Goal: Transaction & Acquisition: Purchase product/service

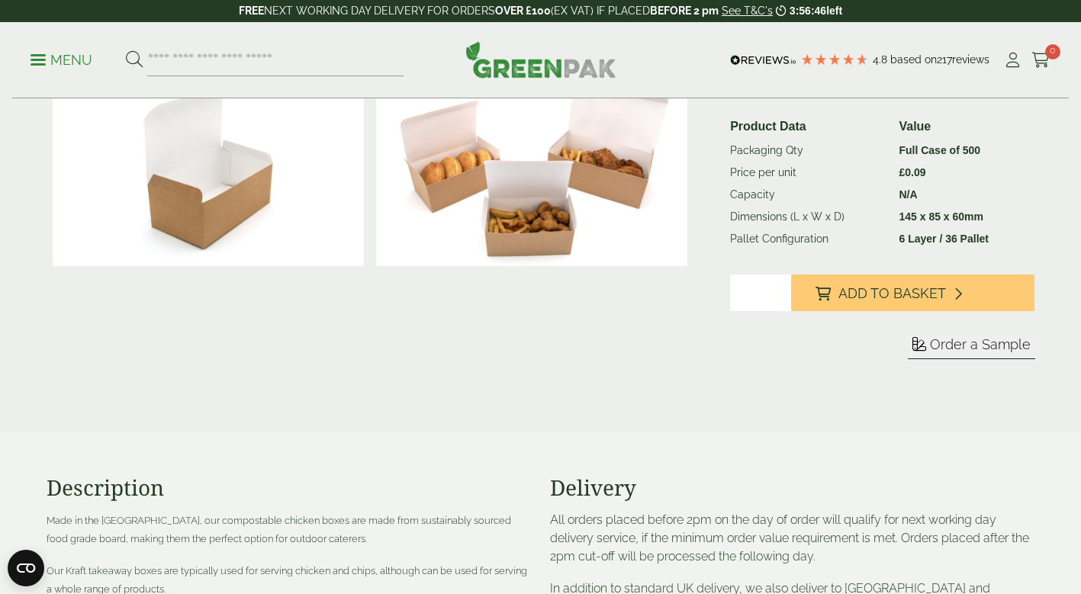
scroll to position [318, 0]
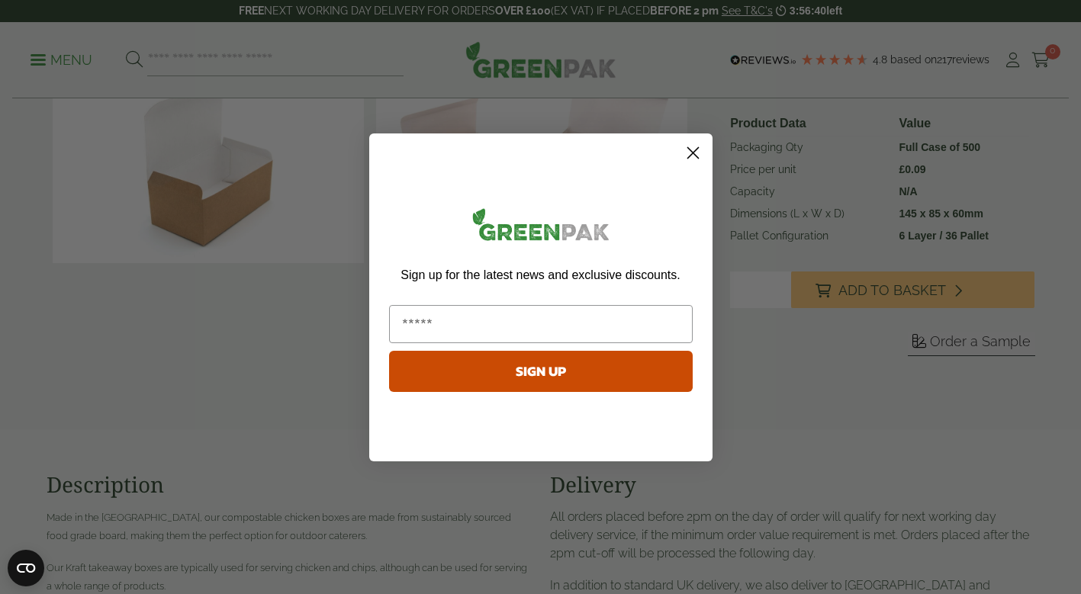
click at [687, 151] on circle "Close dialog" at bounding box center [692, 152] width 25 height 25
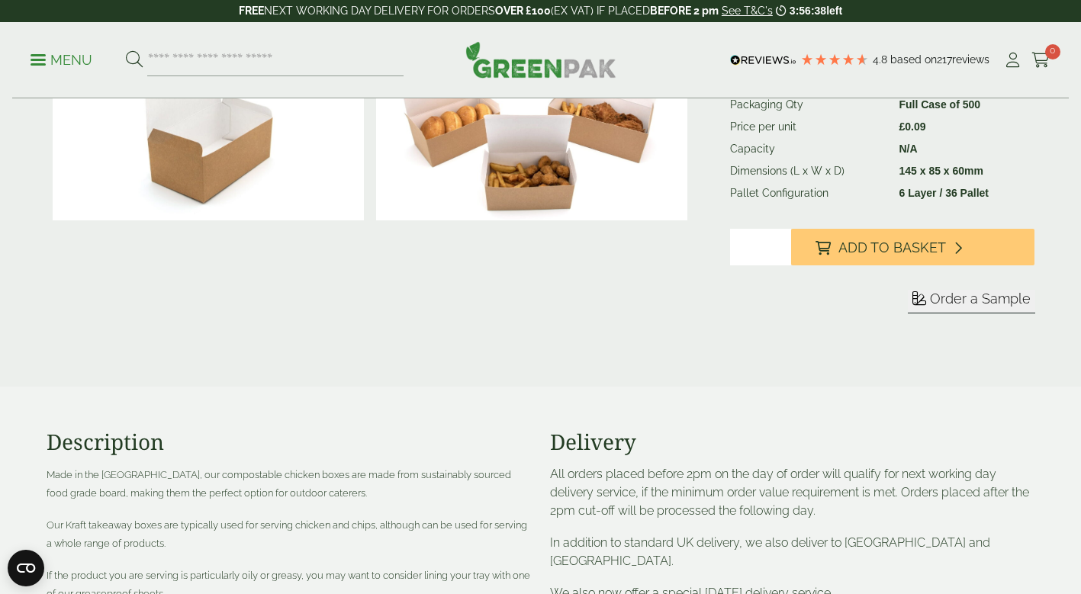
scroll to position [0, 0]
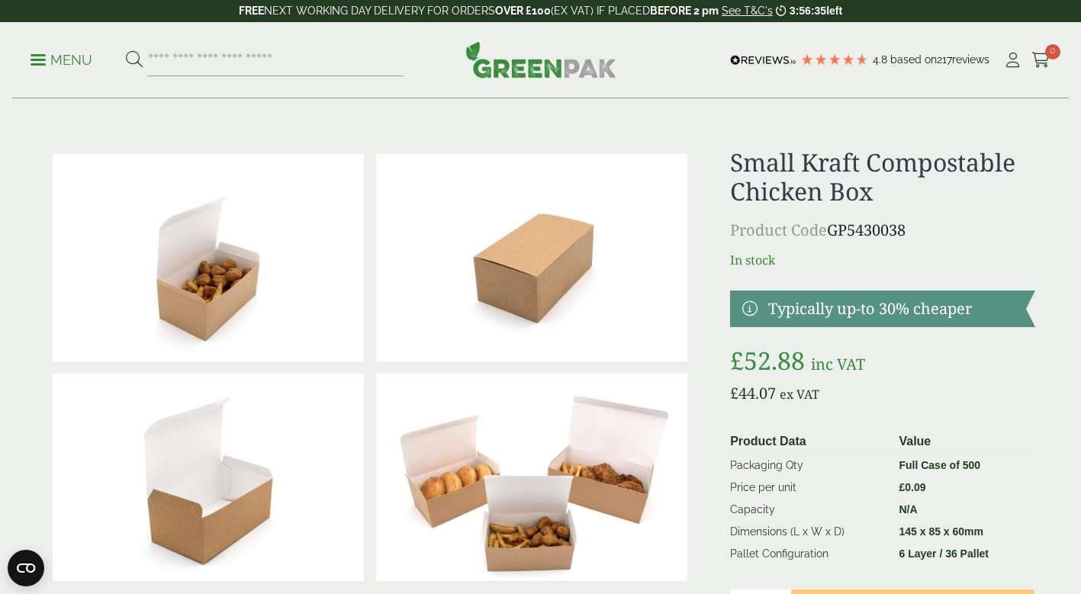
click at [39, 59] on span at bounding box center [38, 60] width 15 height 2
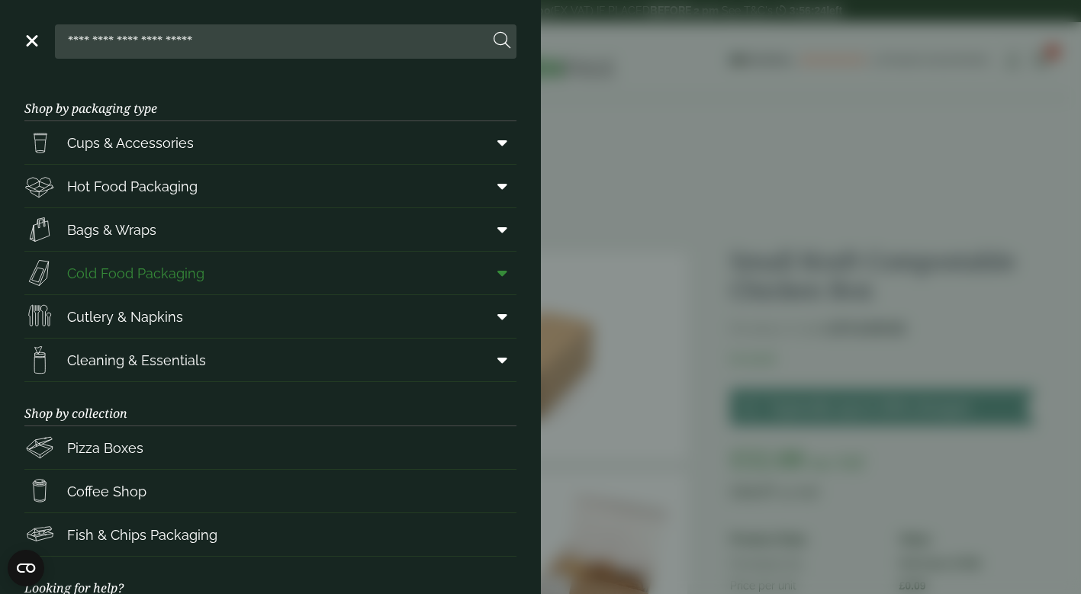
click at [324, 276] on link "Cold Food Packaging" at bounding box center [270, 273] width 492 height 43
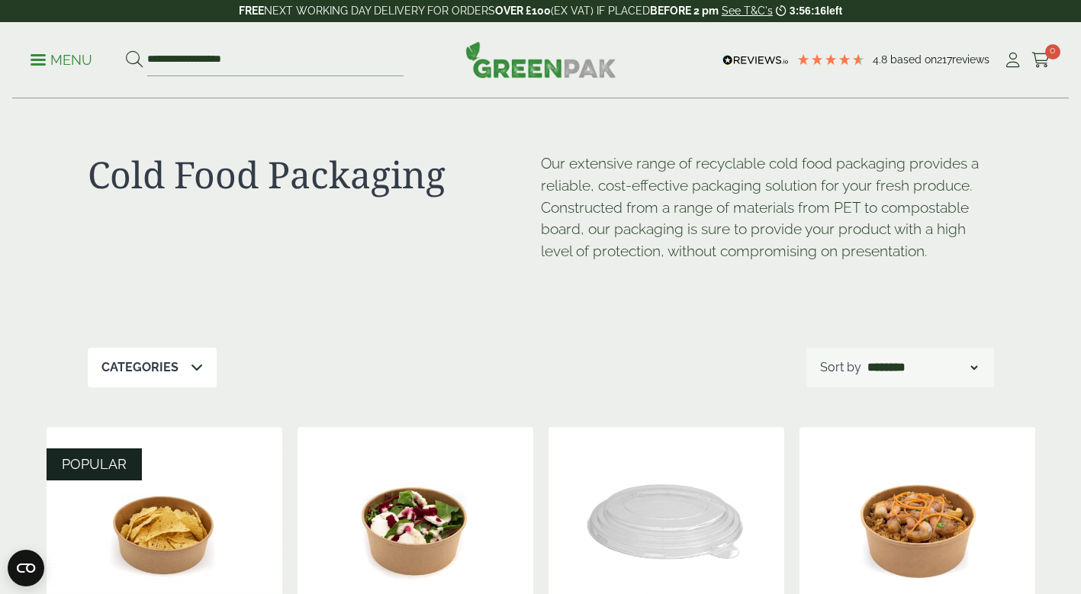
click at [195, 369] on icon at bounding box center [197, 367] width 12 height 12
